Goal: Information Seeking & Learning: Learn about a topic

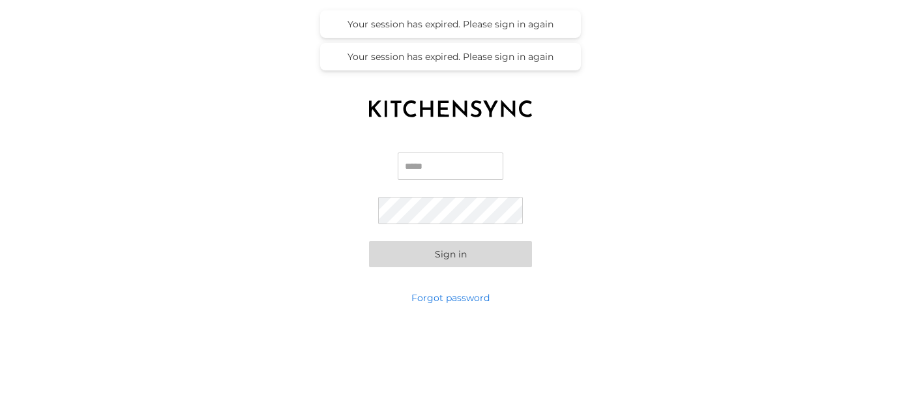
type input "**********"
click at [451, 254] on button "Sign in" at bounding box center [450, 254] width 163 height 26
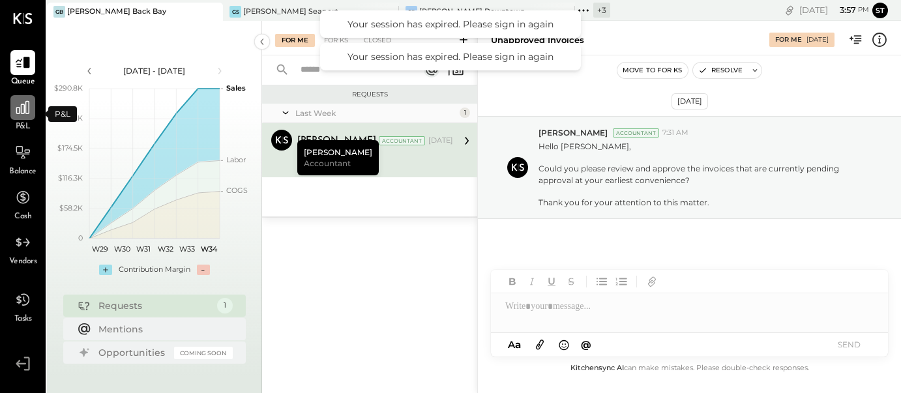
click at [33, 115] on div at bounding box center [22, 107] width 25 height 25
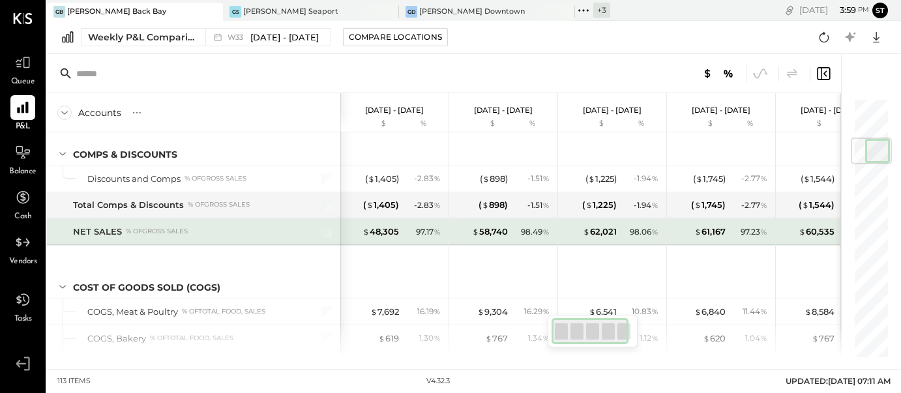
scroll to position [375, 0]
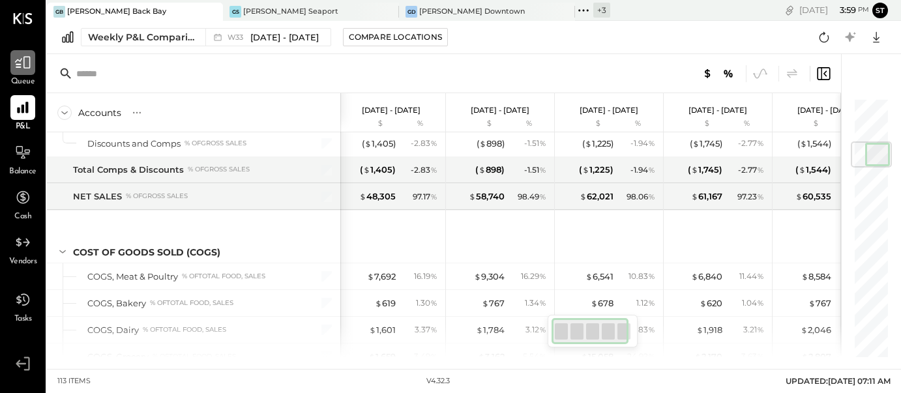
click at [25, 75] on div at bounding box center [22, 62] width 25 height 25
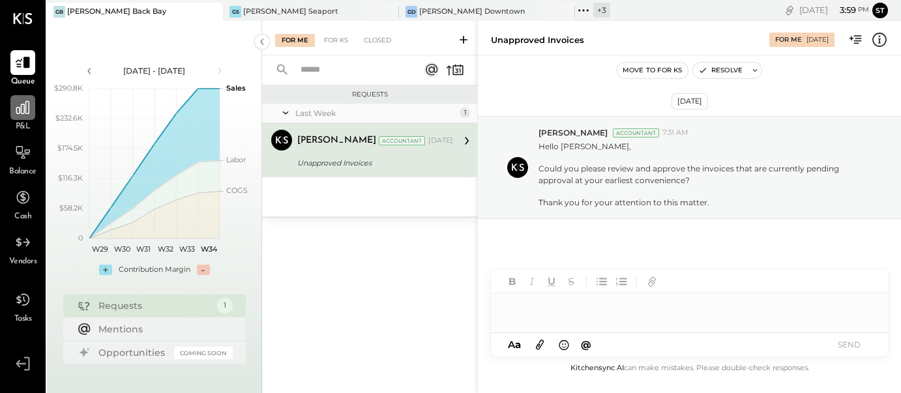
click at [21, 116] on icon at bounding box center [22, 107] width 17 height 17
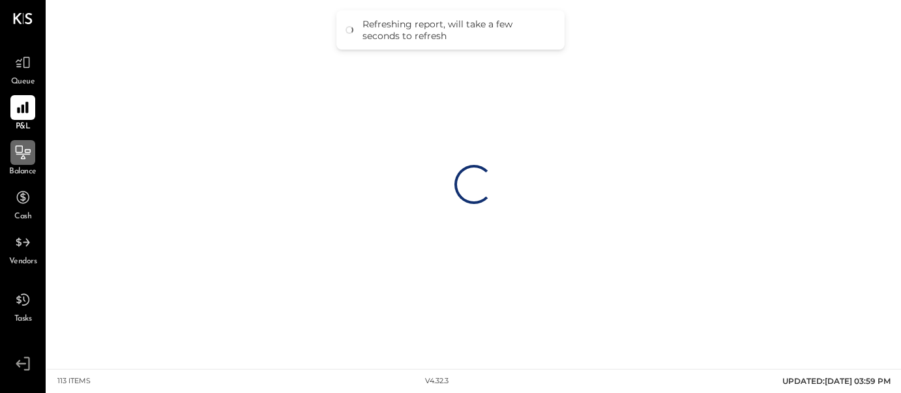
click at [25, 154] on icon at bounding box center [22, 152] width 17 height 17
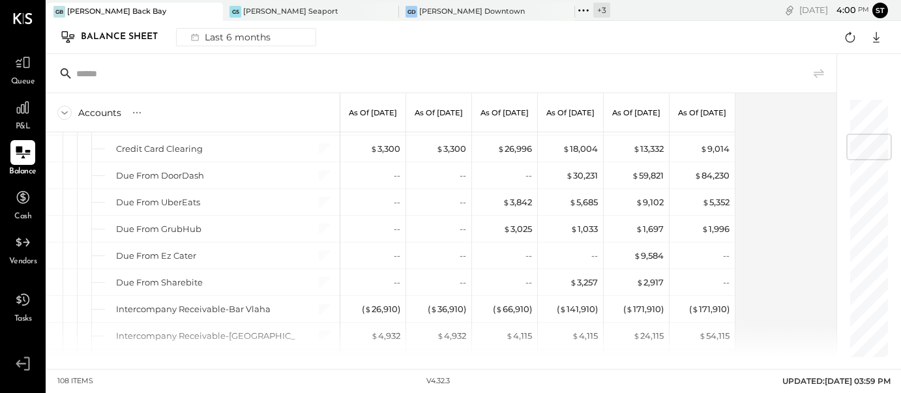
scroll to position [282, 0]
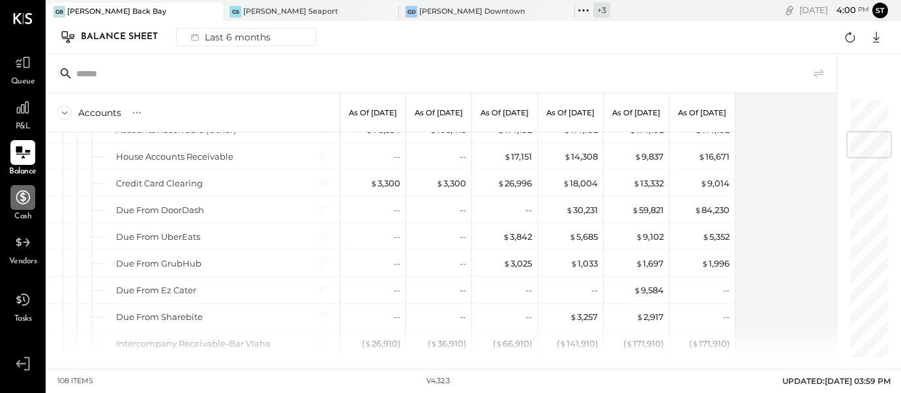
click at [22, 203] on icon at bounding box center [22, 197] width 17 height 17
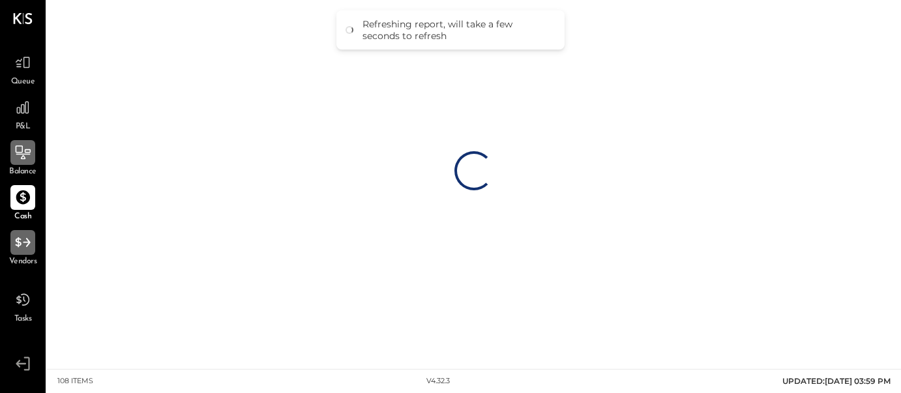
click at [23, 254] on div at bounding box center [22, 242] width 25 height 25
